Goal: Navigation & Orientation: Find specific page/section

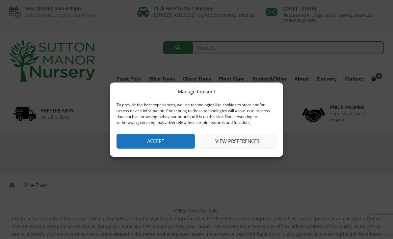
click at [125, 143] on button "Accept" at bounding box center [155, 141] width 78 height 15
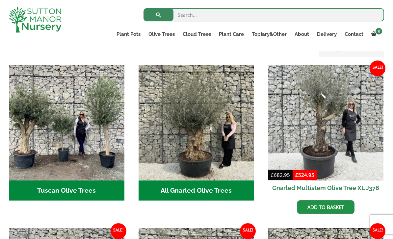
scroll to position [231, 0]
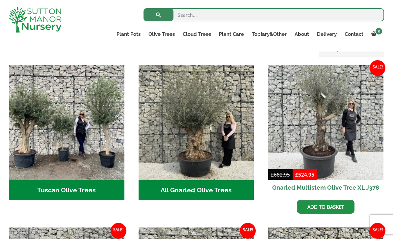
click at [161, 184] on h2 "All Gnarled Olive Trees (193)" at bounding box center [196, 190] width 115 height 20
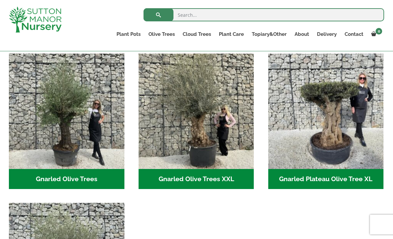
scroll to position [113, 0]
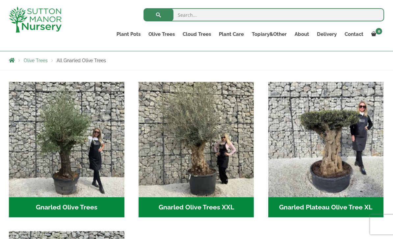
click at [161, 213] on h2 "Gnarled Olive Trees XXL (57)" at bounding box center [196, 207] width 115 height 20
click at [45, 205] on h2 "Gnarled Olive Trees (110)" at bounding box center [66, 207] width 115 height 20
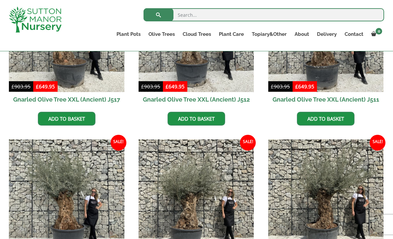
scroll to position [551, 0]
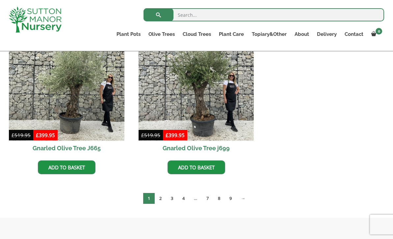
scroll to position [683, 0]
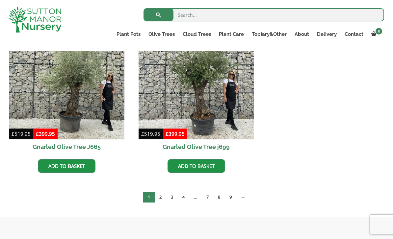
click at [161, 196] on link "2" at bounding box center [161, 197] width 12 height 11
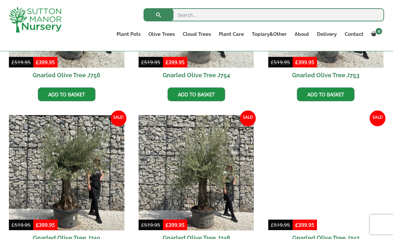
scroll to position [411, 0]
